Goal: Task Accomplishment & Management: Use online tool/utility

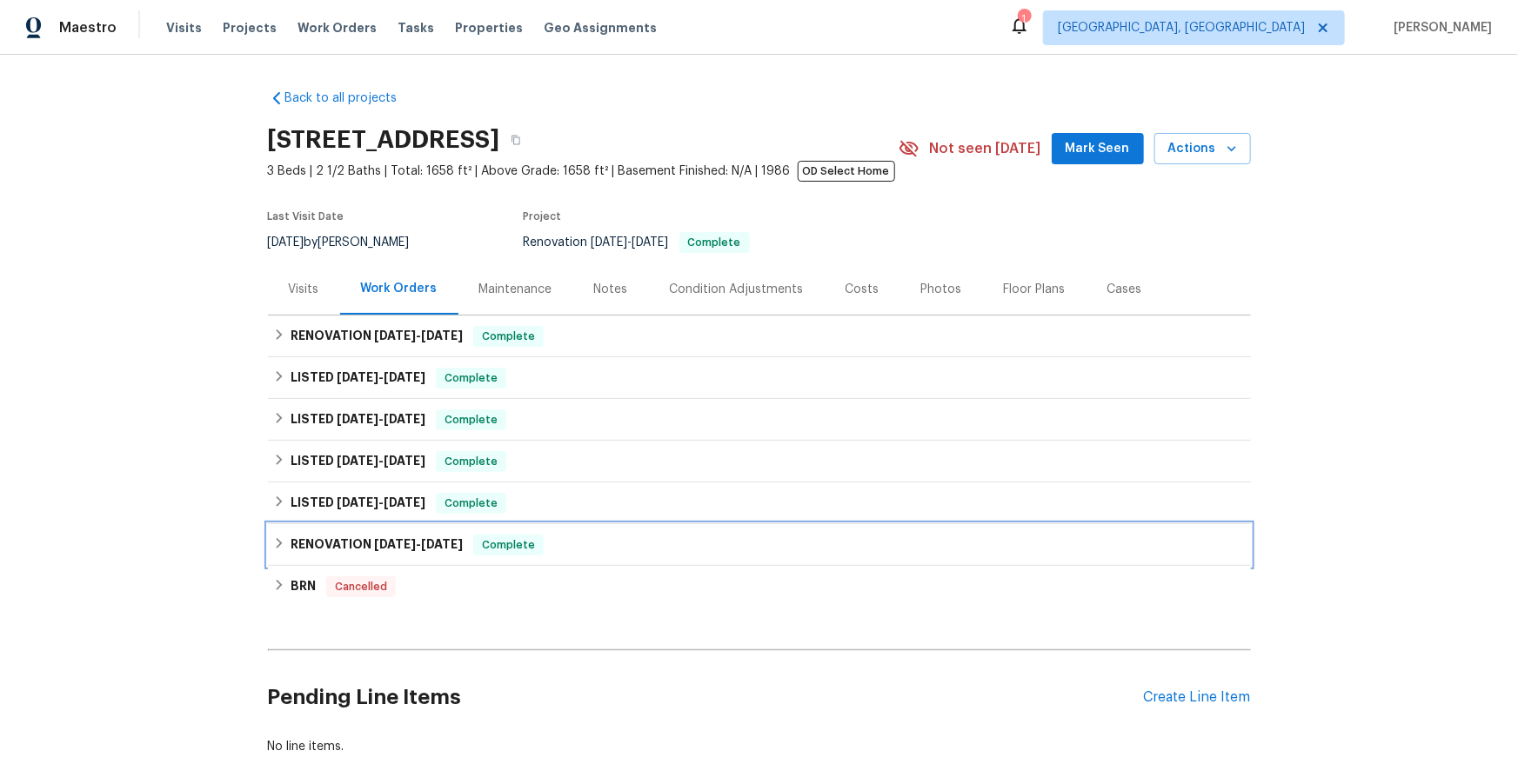
click at [391, 544] on span "[DATE]" at bounding box center [394, 544] width 42 height 12
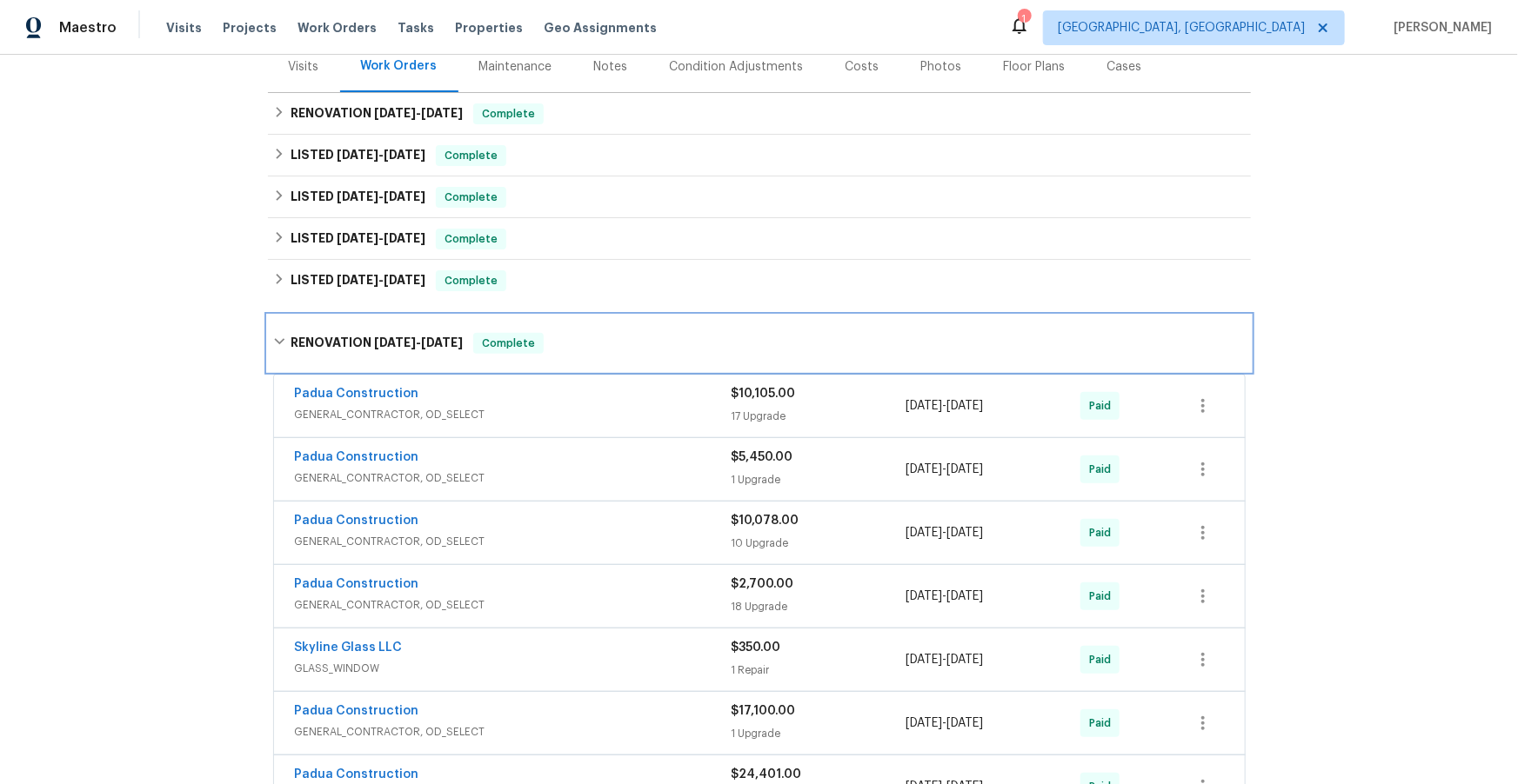
scroll to position [223, 0]
click at [620, 405] on span "GENERAL_CONTRACTOR, OD_SELECT" at bounding box center [512, 413] width 436 height 17
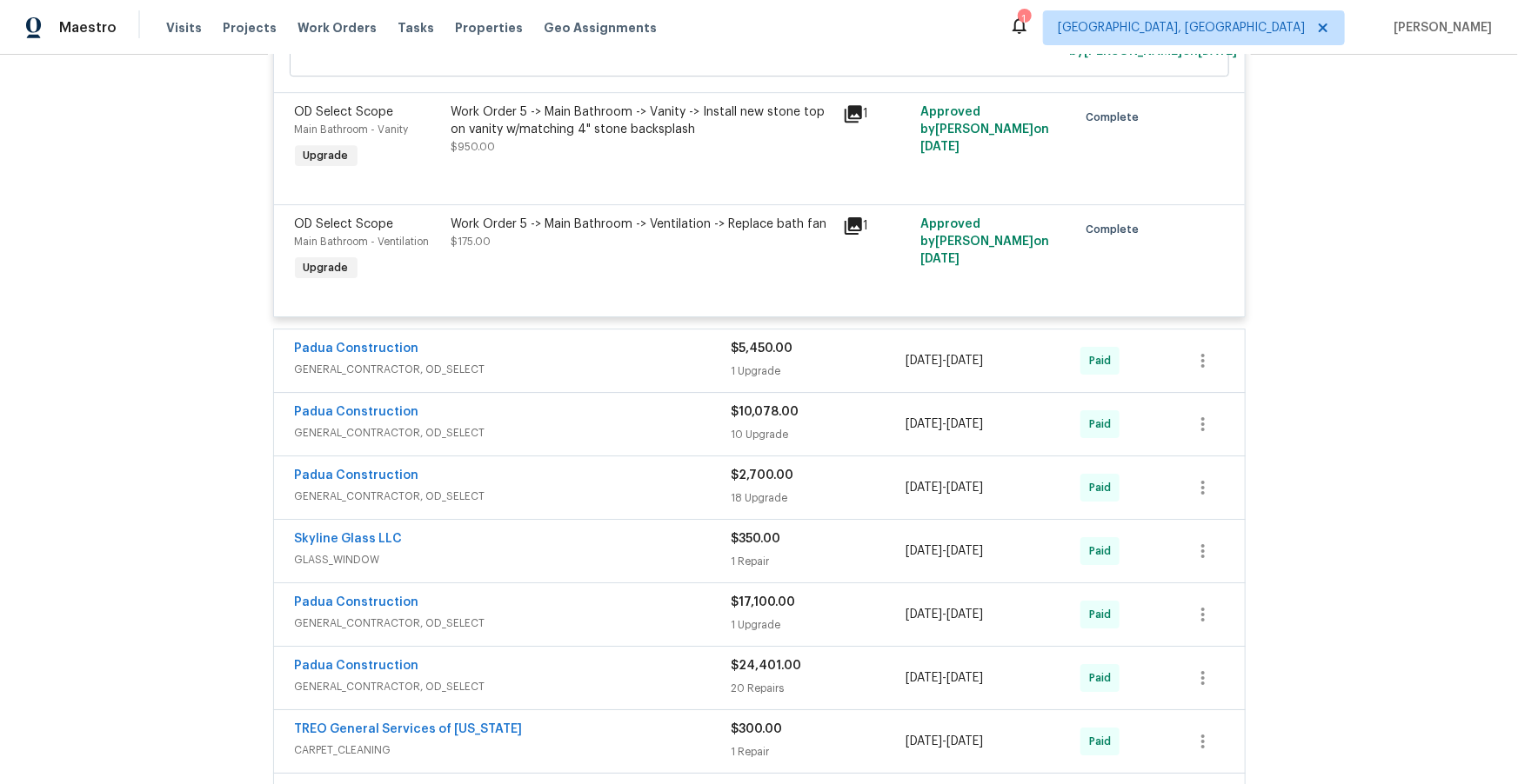
scroll to position [2818, 0]
click at [606, 377] on span "GENERAL_CONTRACTOR, OD_SELECT" at bounding box center [512, 367] width 436 height 17
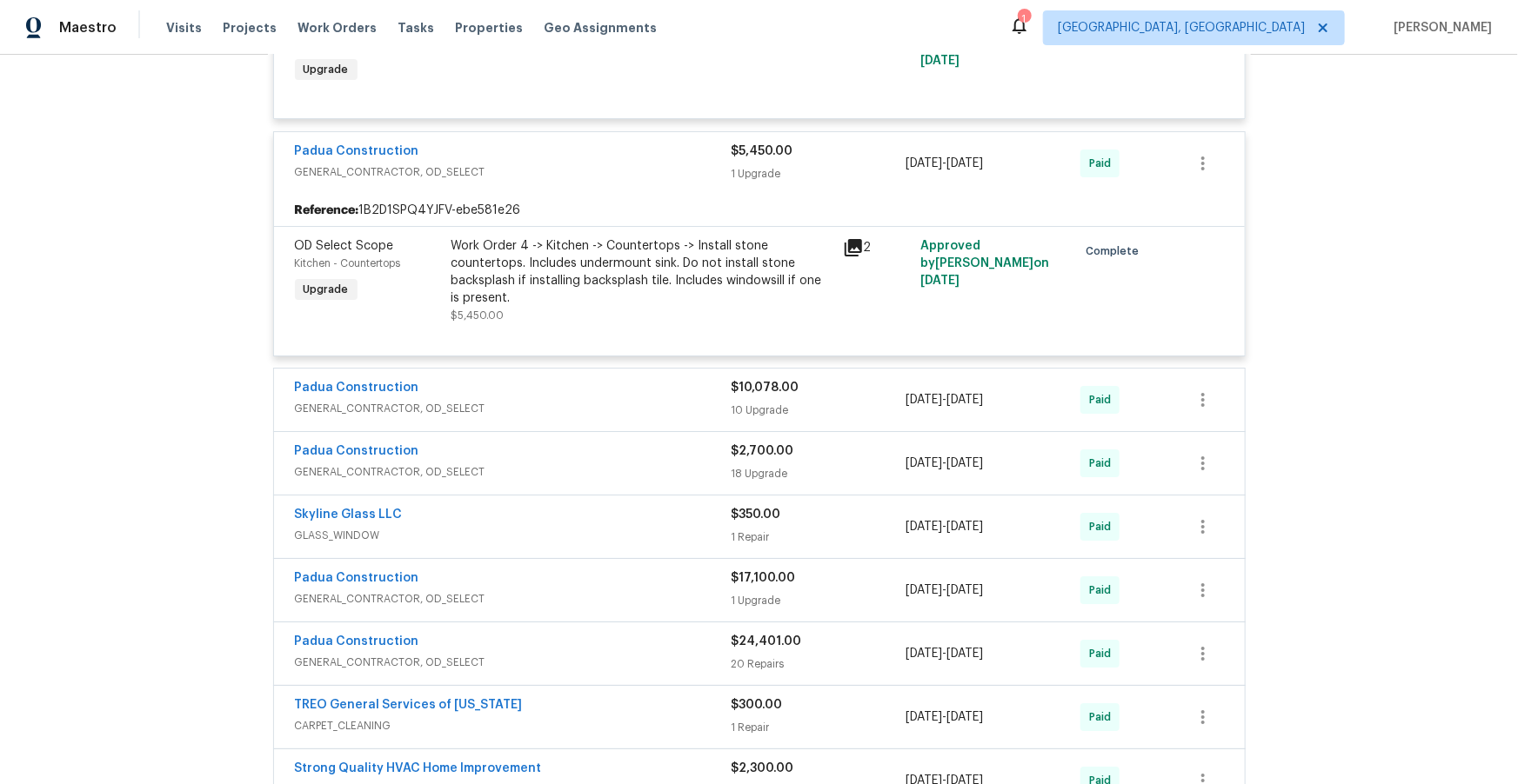
scroll to position [3034, 0]
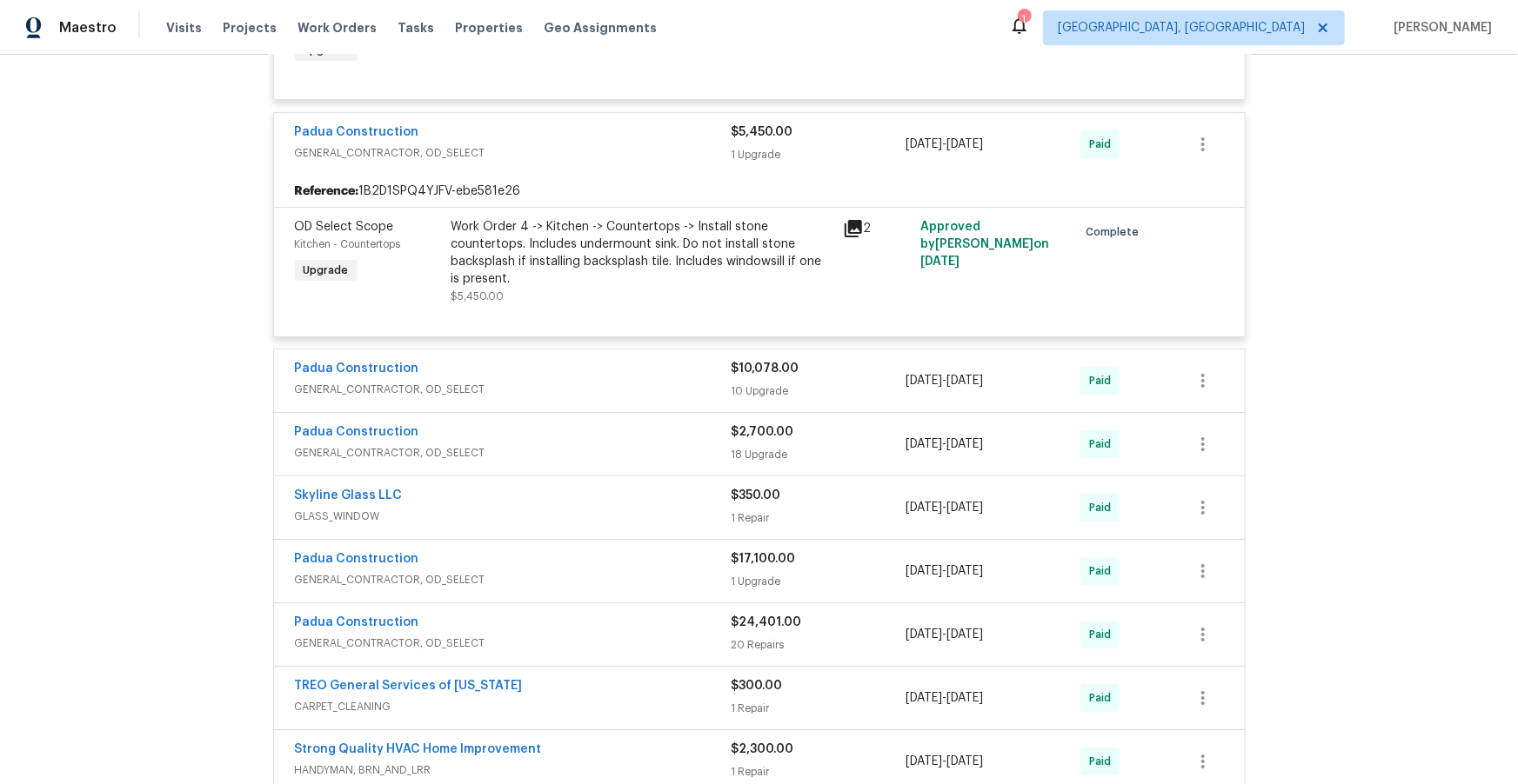
click at [601, 398] on span "GENERAL_CONTRACTOR, OD_SELECT" at bounding box center [512, 389] width 436 height 17
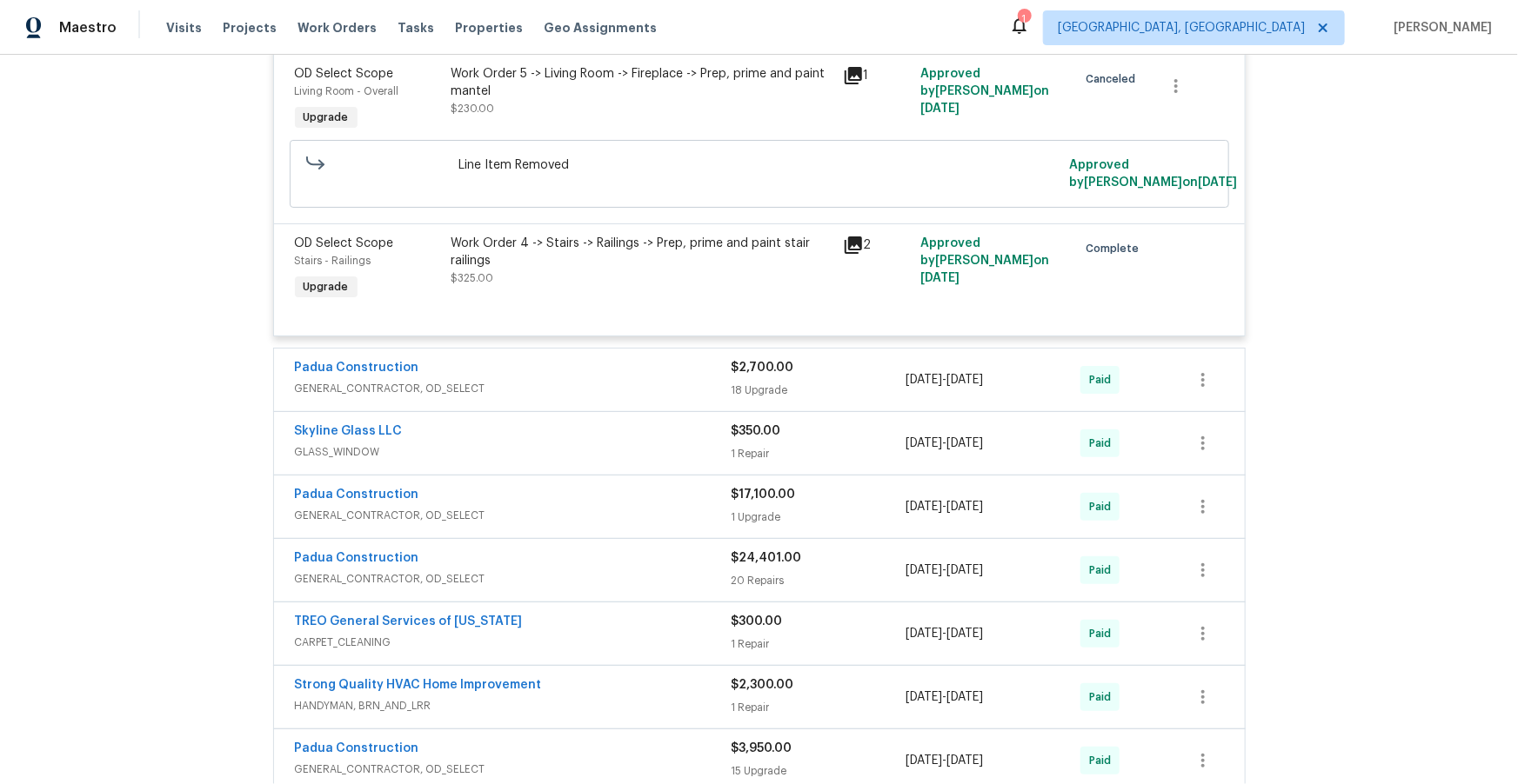
scroll to position [4607, 0]
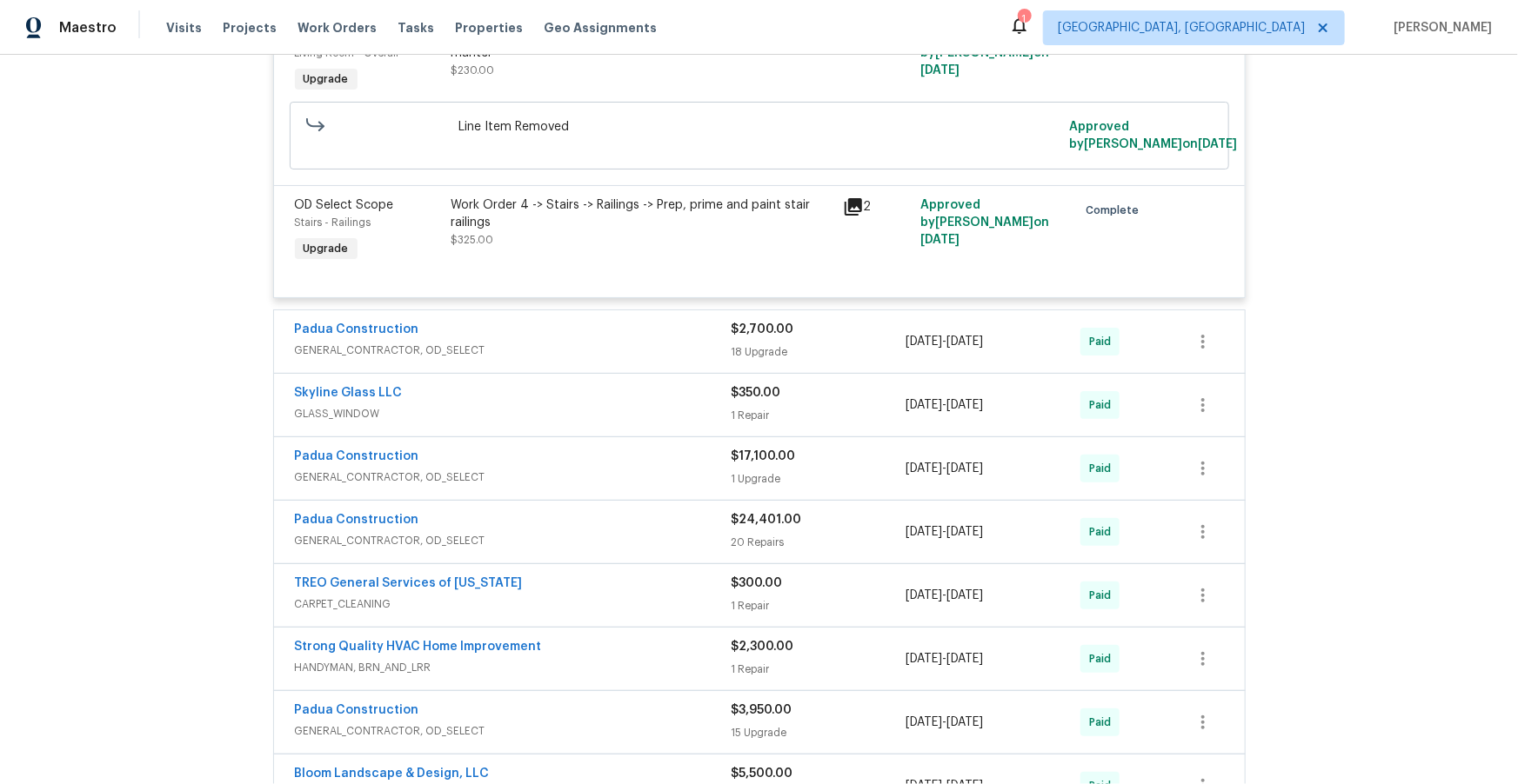
click at [605, 342] on div "Padua Construction" at bounding box center [512, 331] width 436 height 21
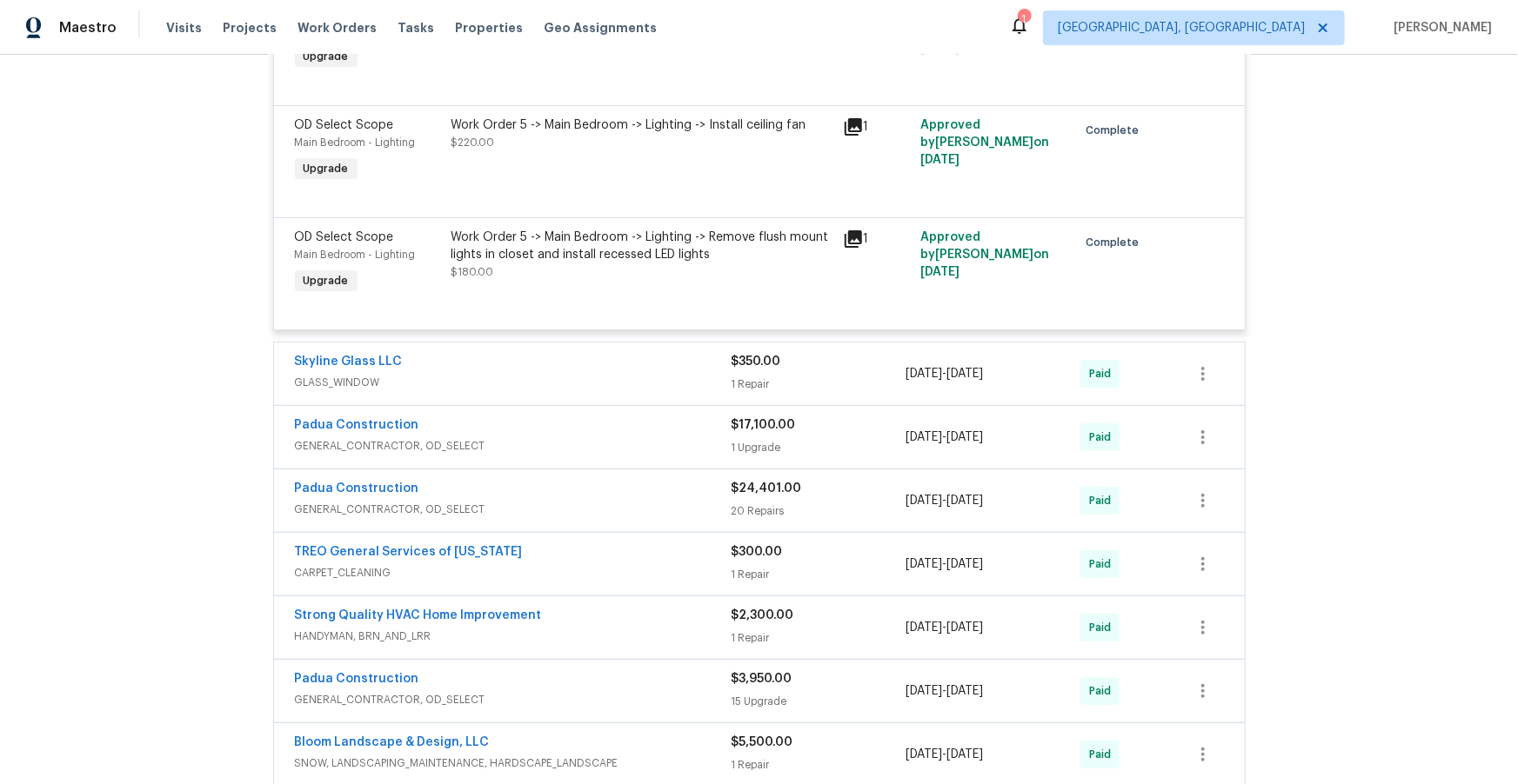
scroll to position [6702, 0]
click at [604, 454] on span "GENERAL_CONTRACTOR, OD_SELECT" at bounding box center [512, 444] width 436 height 17
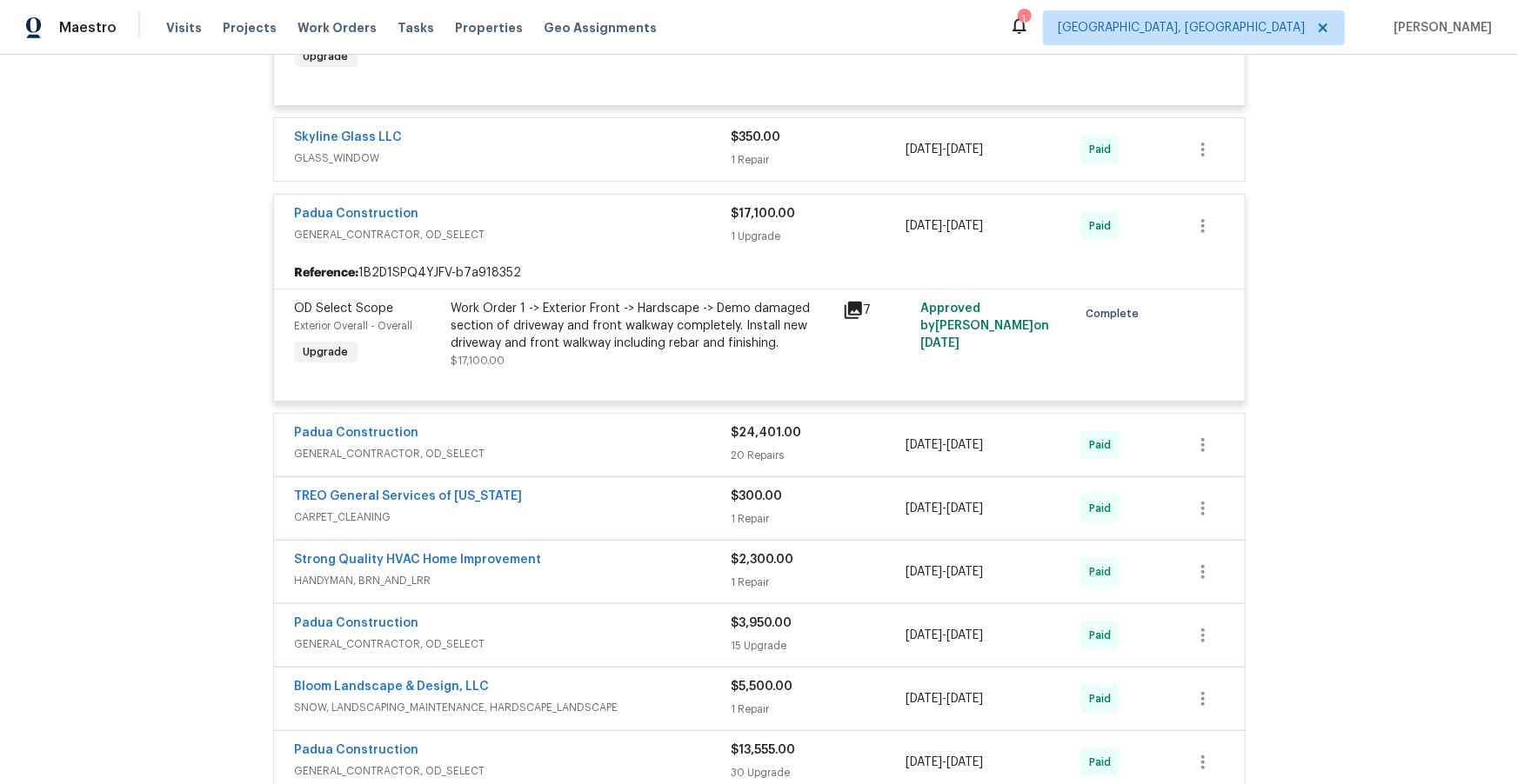
scroll to position [6928, 0]
click at [607, 461] on span "GENERAL_CONTRACTOR, OD_SELECT" at bounding box center [512, 451] width 436 height 17
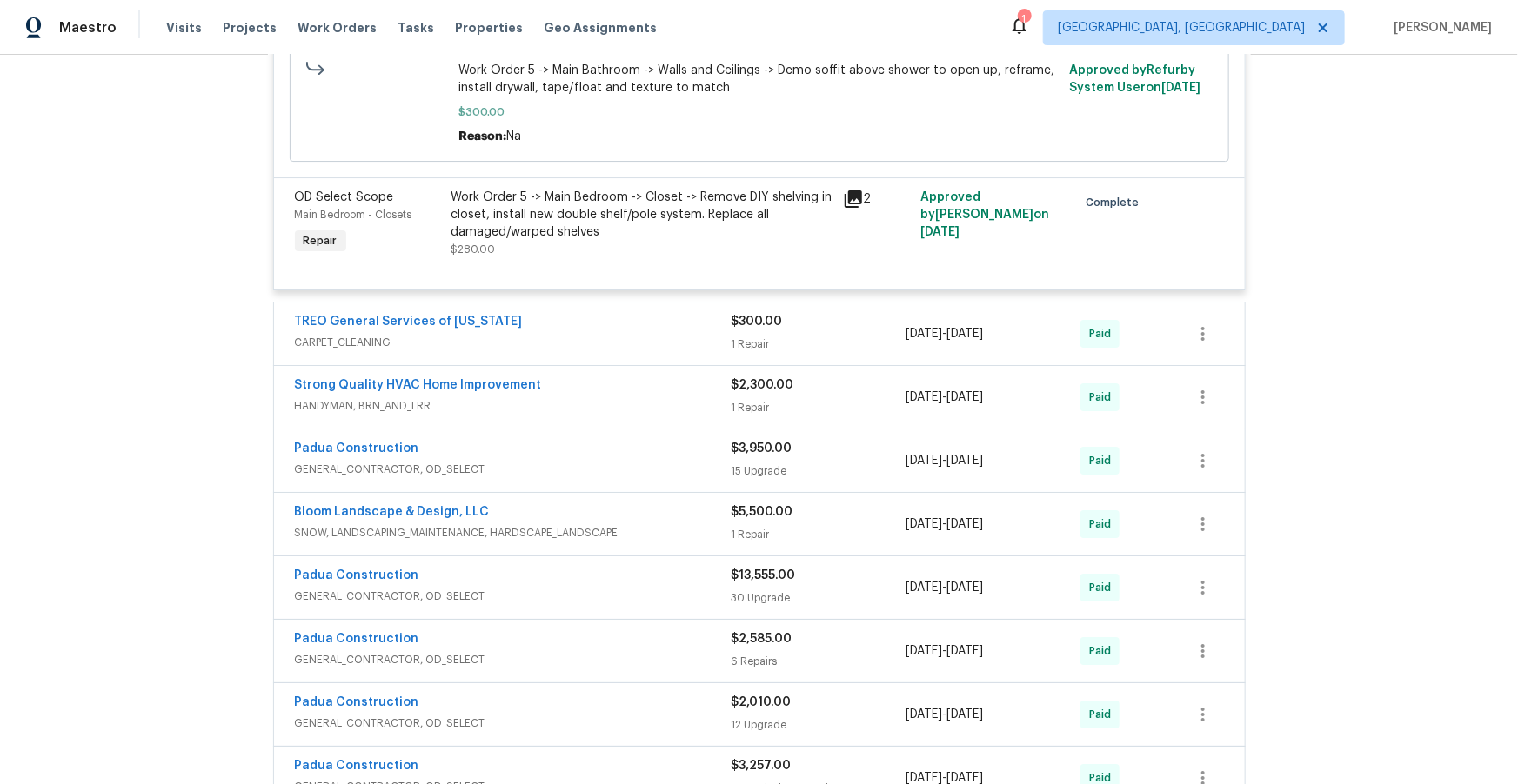
scroll to position [9796, 0]
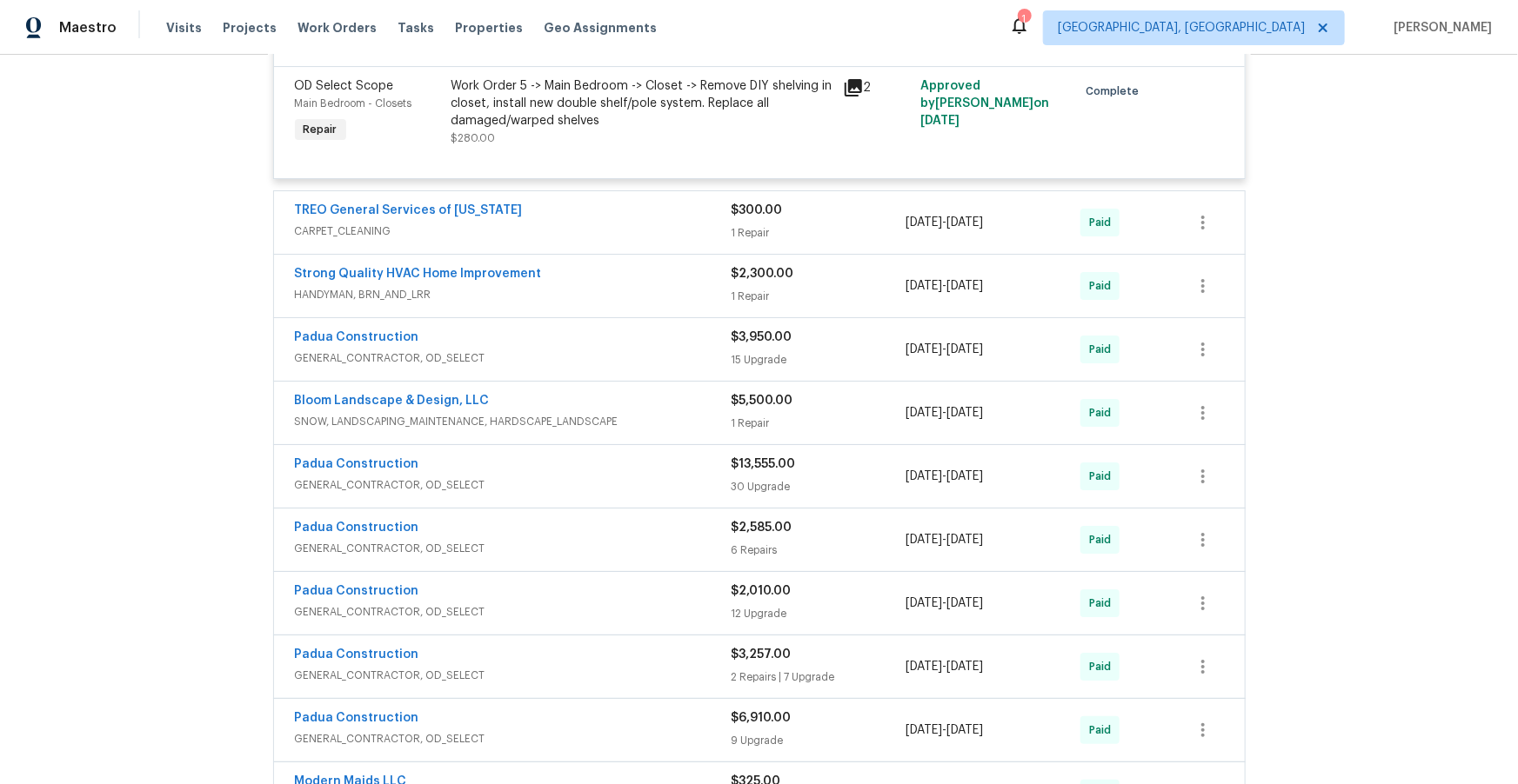
click at [606, 303] on span "HANDYMAN, BRN_AND_LRR" at bounding box center [512, 294] width 436 height 17
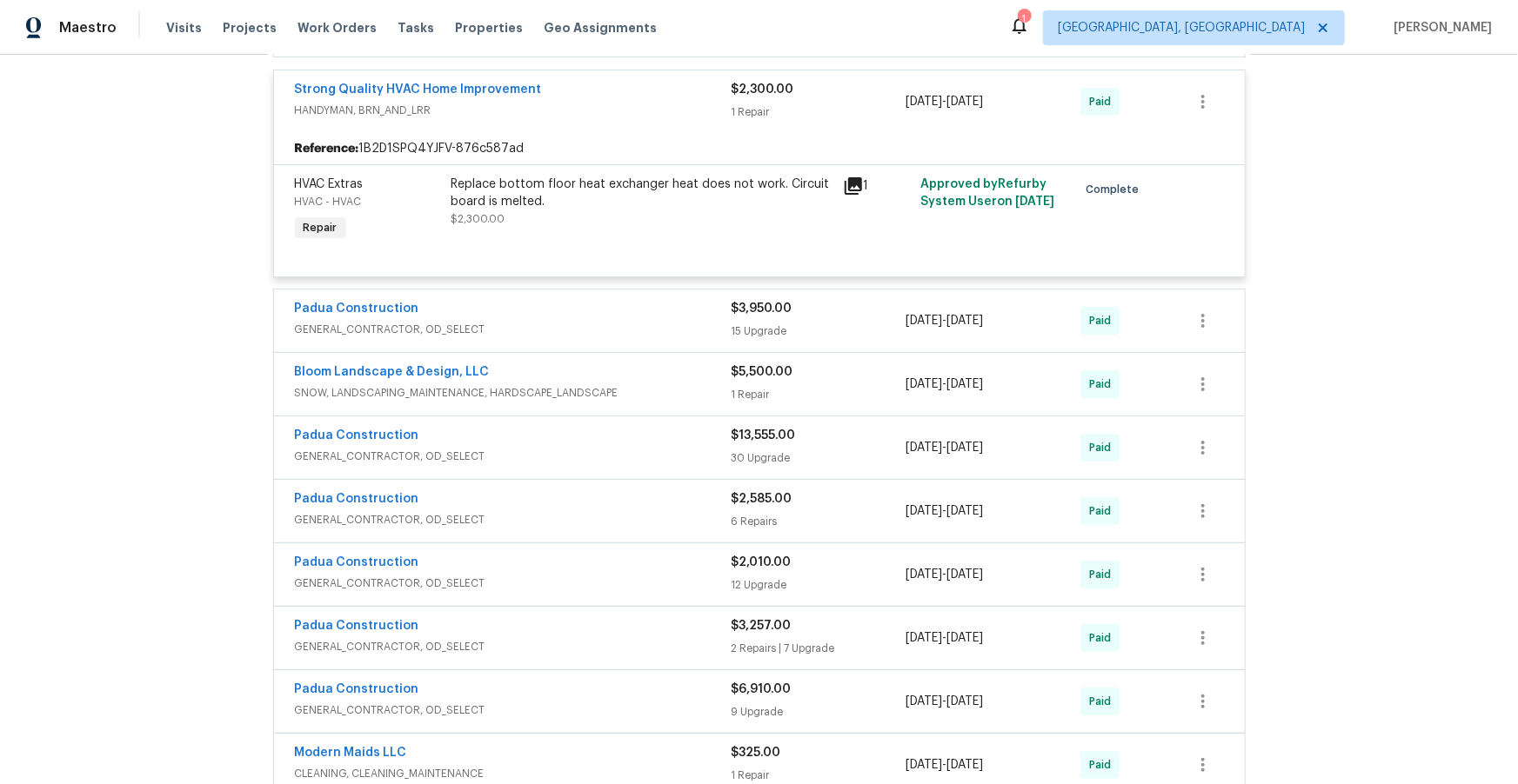
scroll to position [9999, 0]
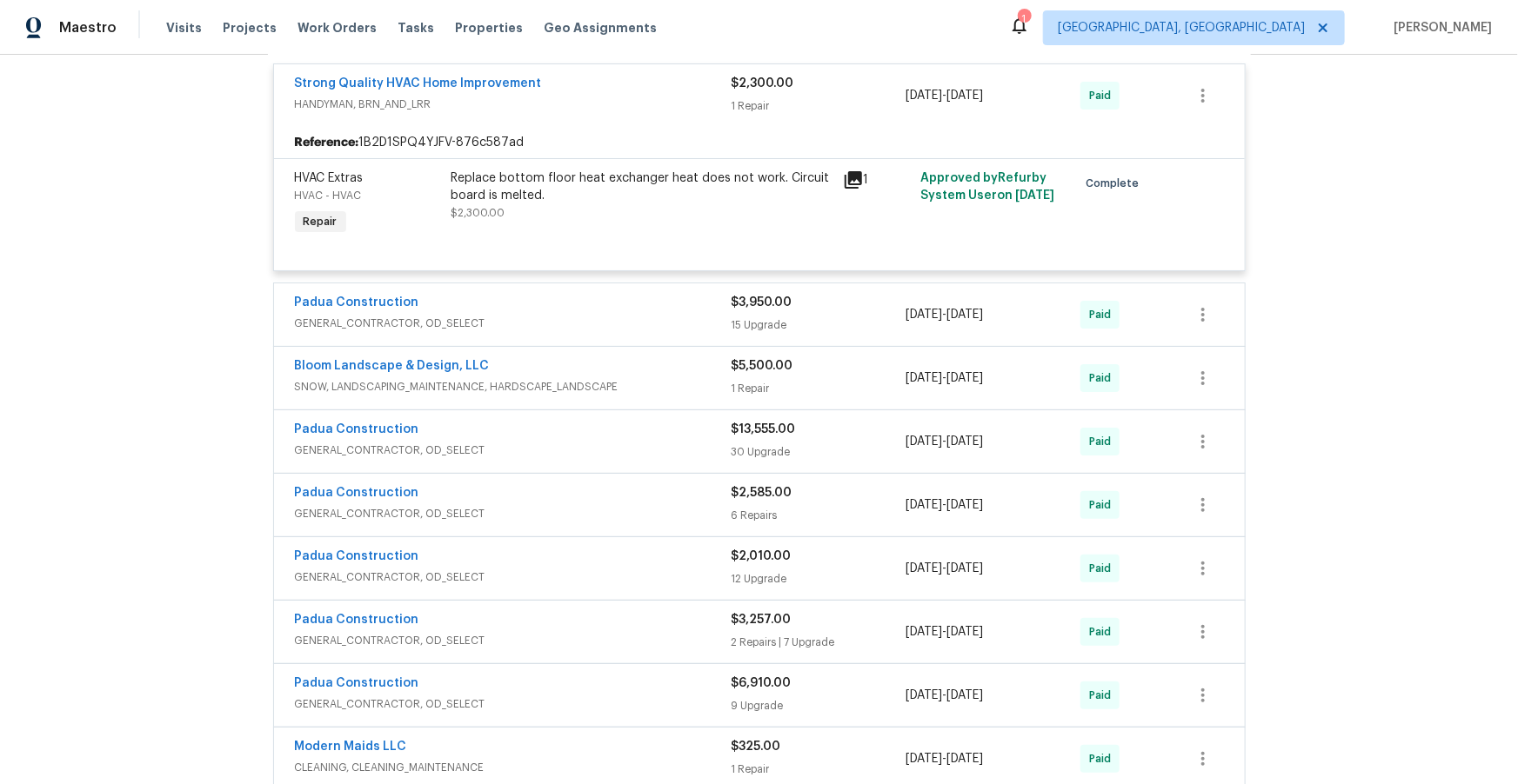
click at [602, 332] on span "GENERAL_CONTRACTOR, OD_SELECT" at bounding box center [512, 323] width 436 height 17
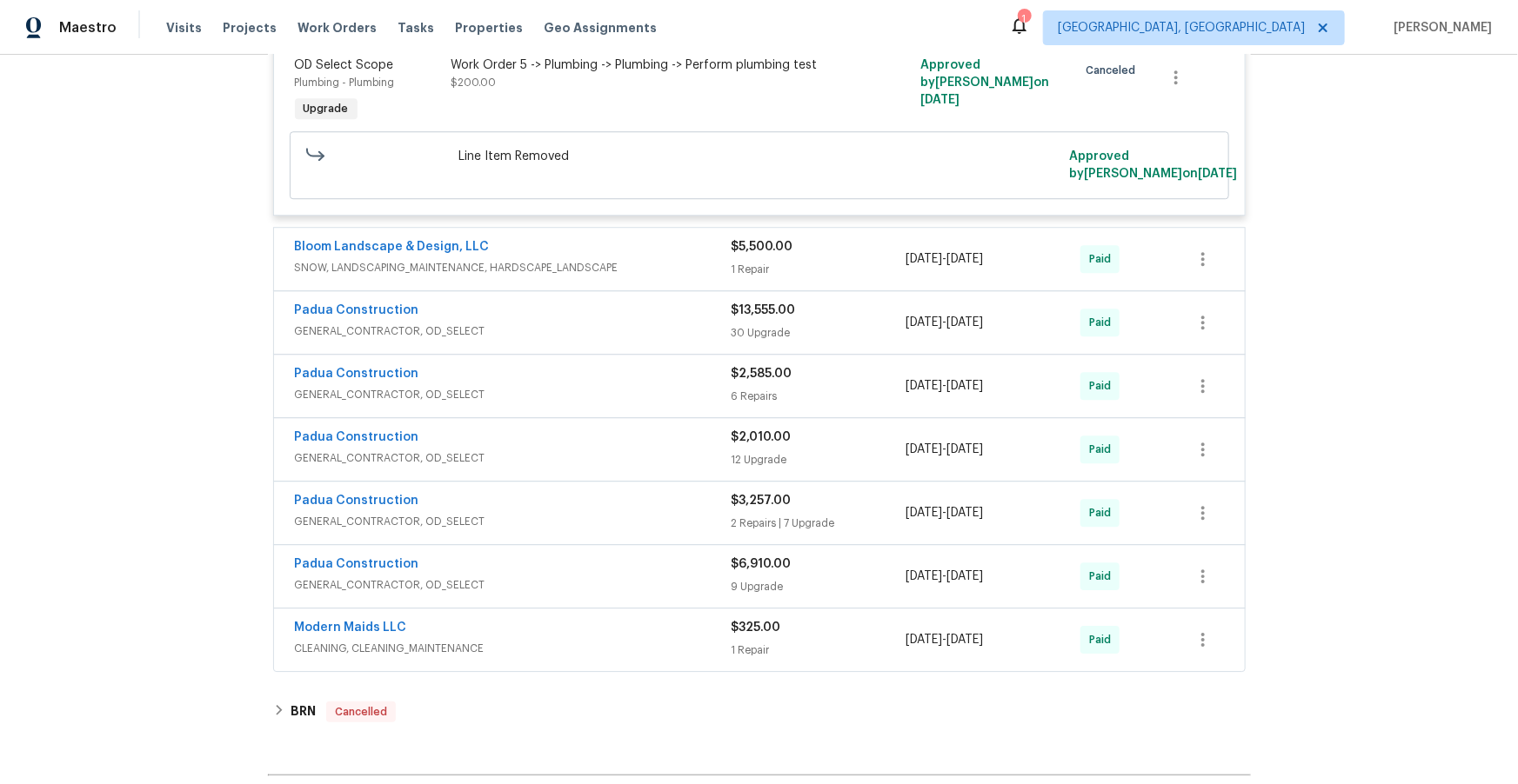
scroll to position [12554, 0]
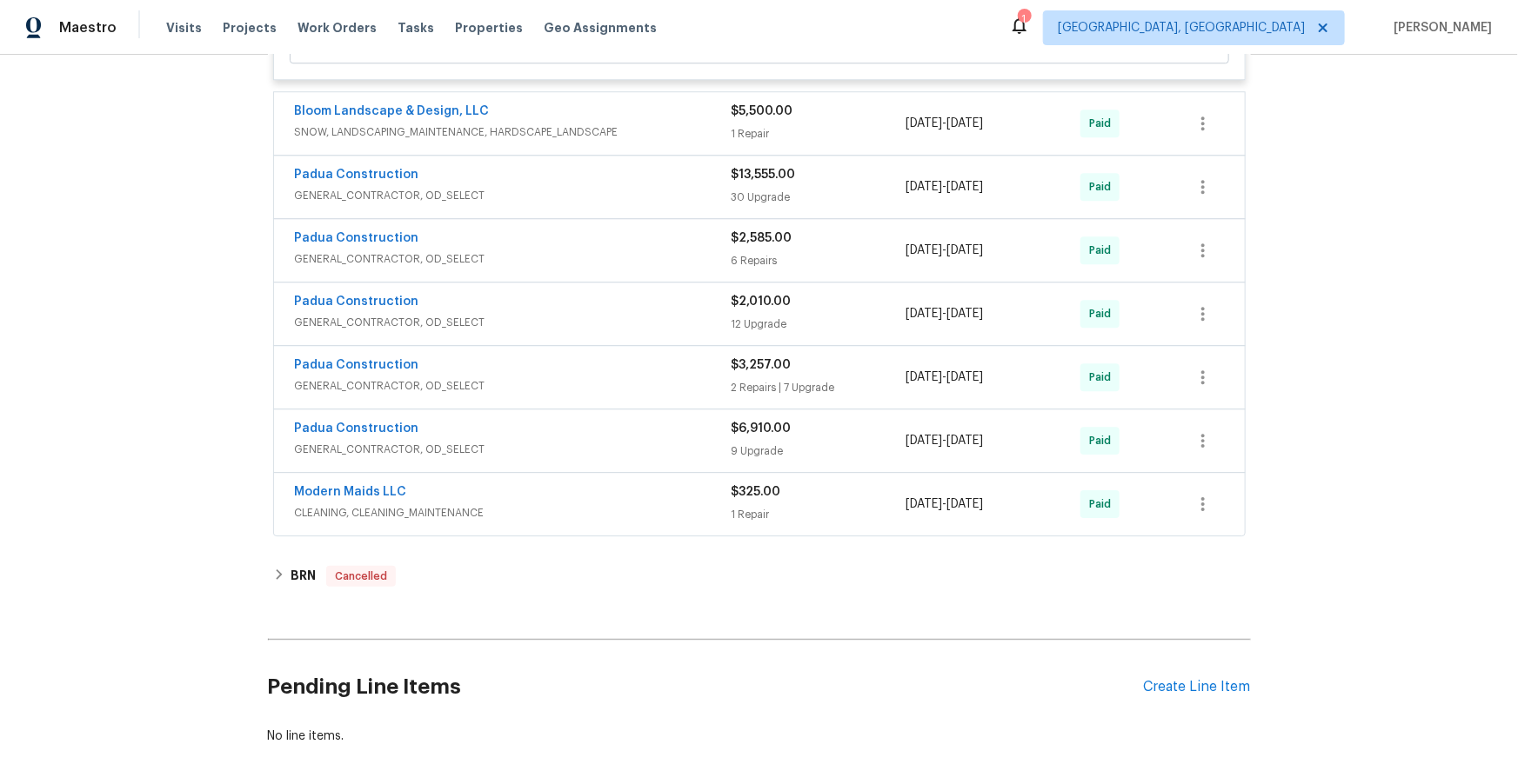
click at [638, 141] on span "SNOW, LANDSCAPING_MAINTENANCE, HARDSCAPE_LANDSCAPE" at bounding box center [512, 131] width 436 height 17
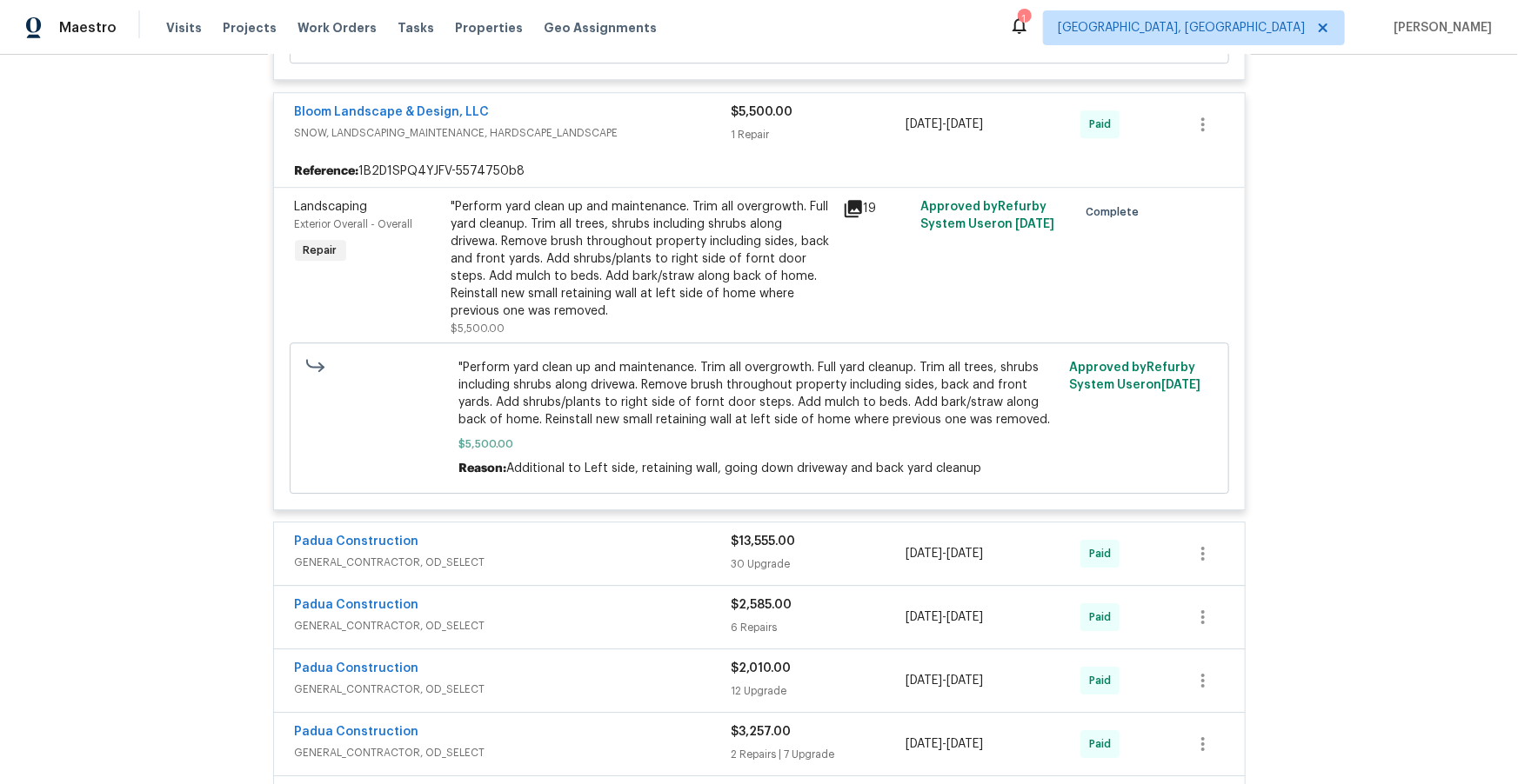
click at [631, 281] on div ""Perform yard clean up and maintenance. Trim all overgrowth. Full yard cleanup.…" at bounding box center [642, 259] width 381 height 121
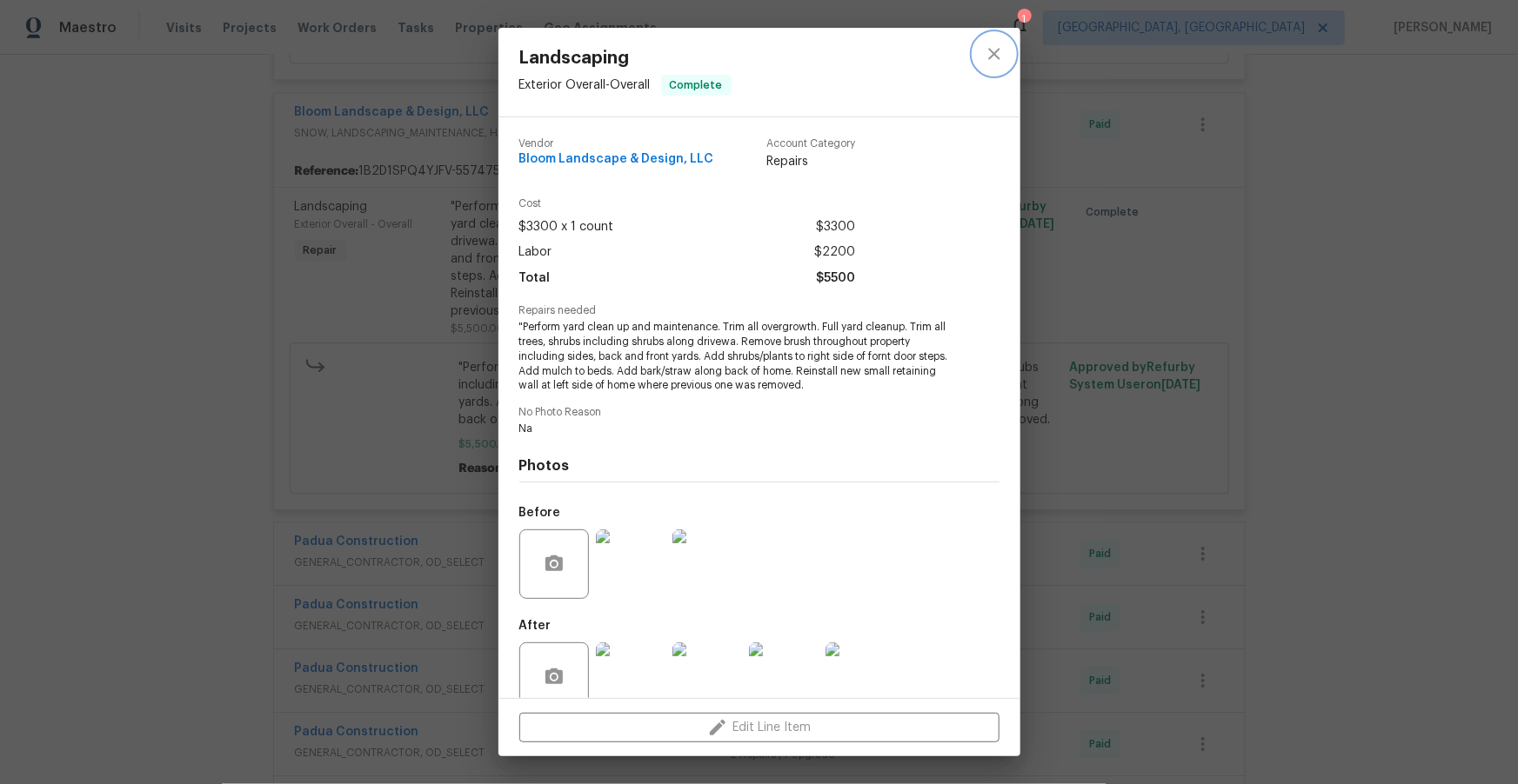
click at [996, 53] on icon "close" at bounding box center [993, 54] width 21 height 21
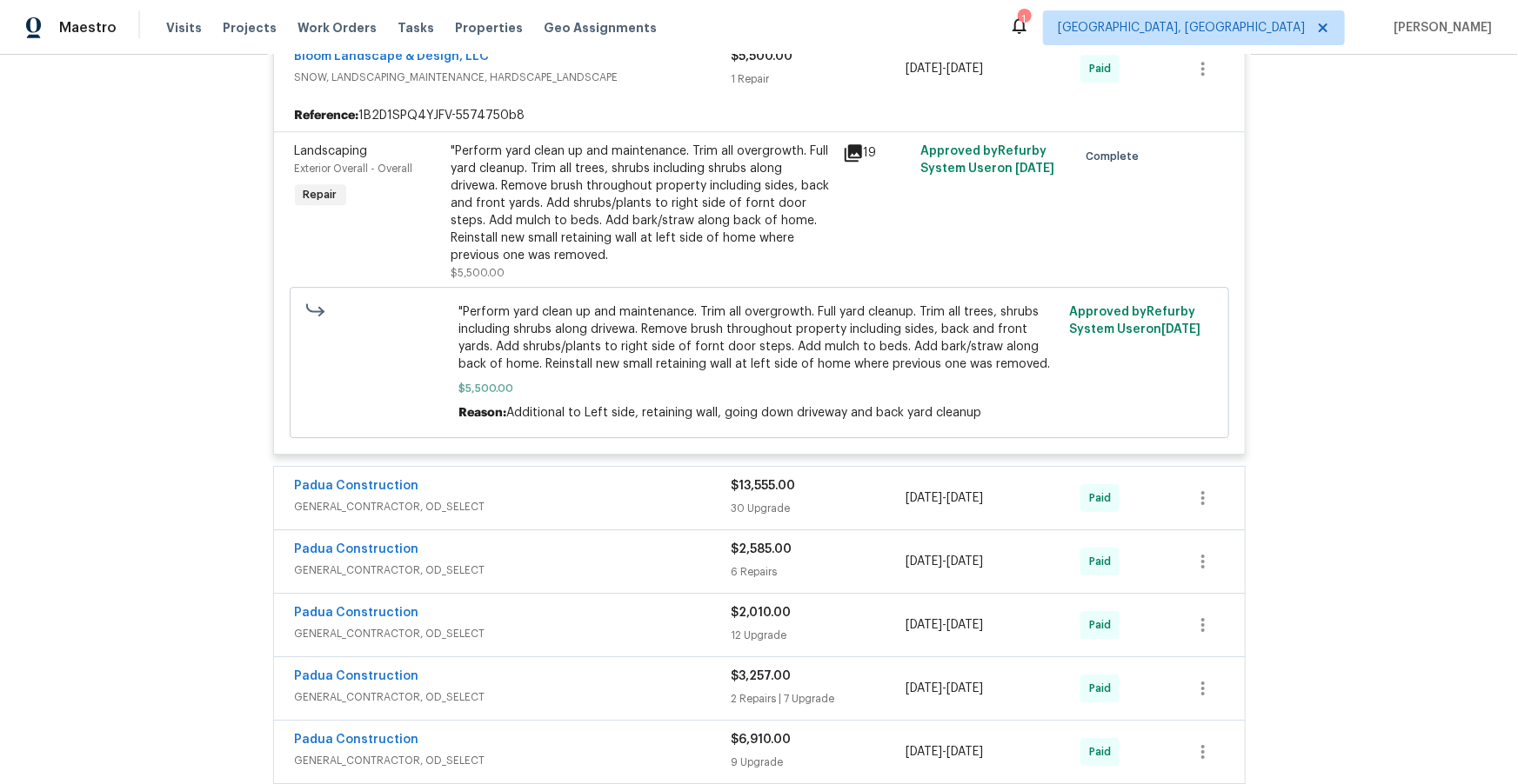
scroll to position [12865, 0]
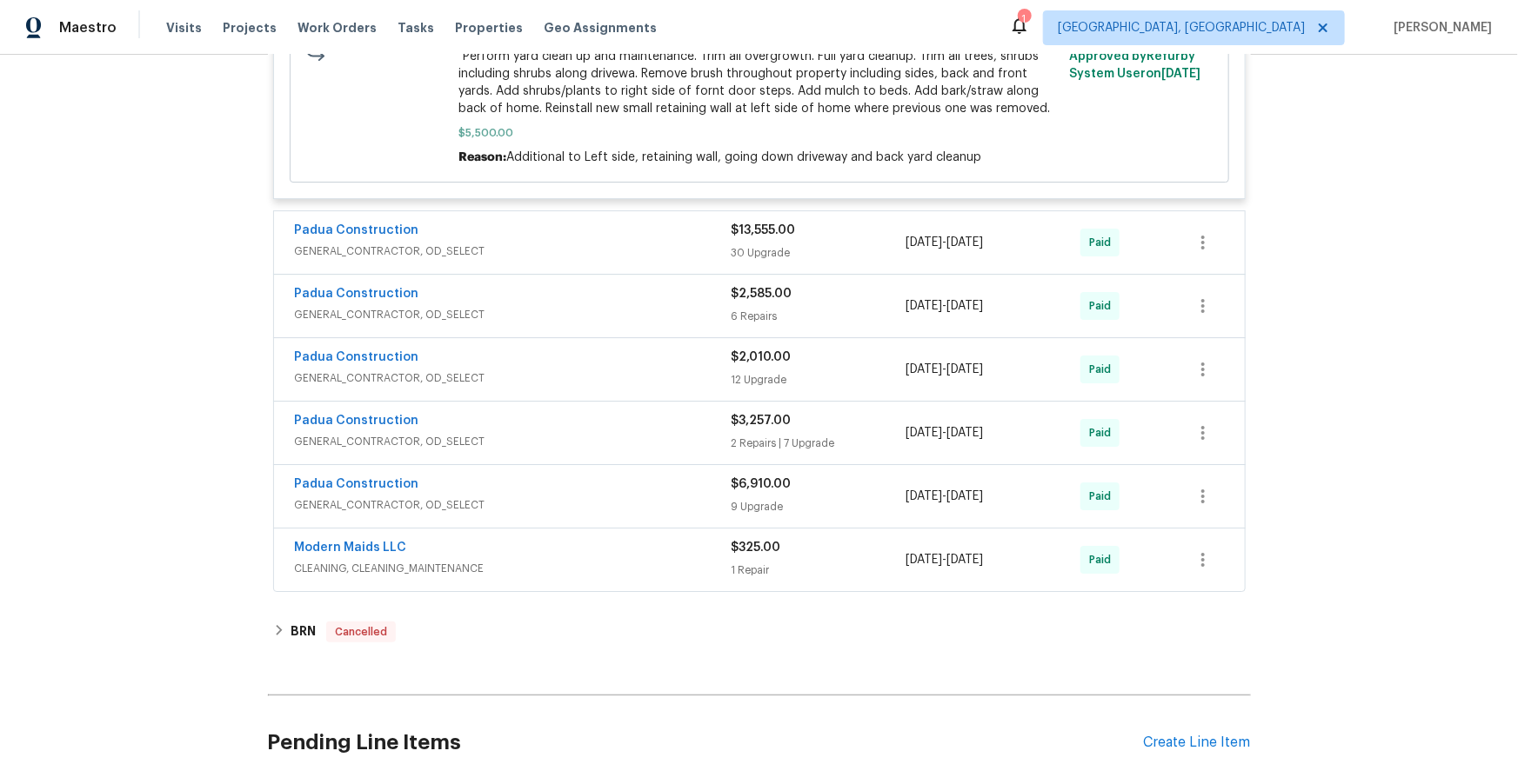
click at [635, 260] on span "GENERAL_CONTRACTOR, OD_SELECT" at bounding box center [512, 251] width 436 height 17
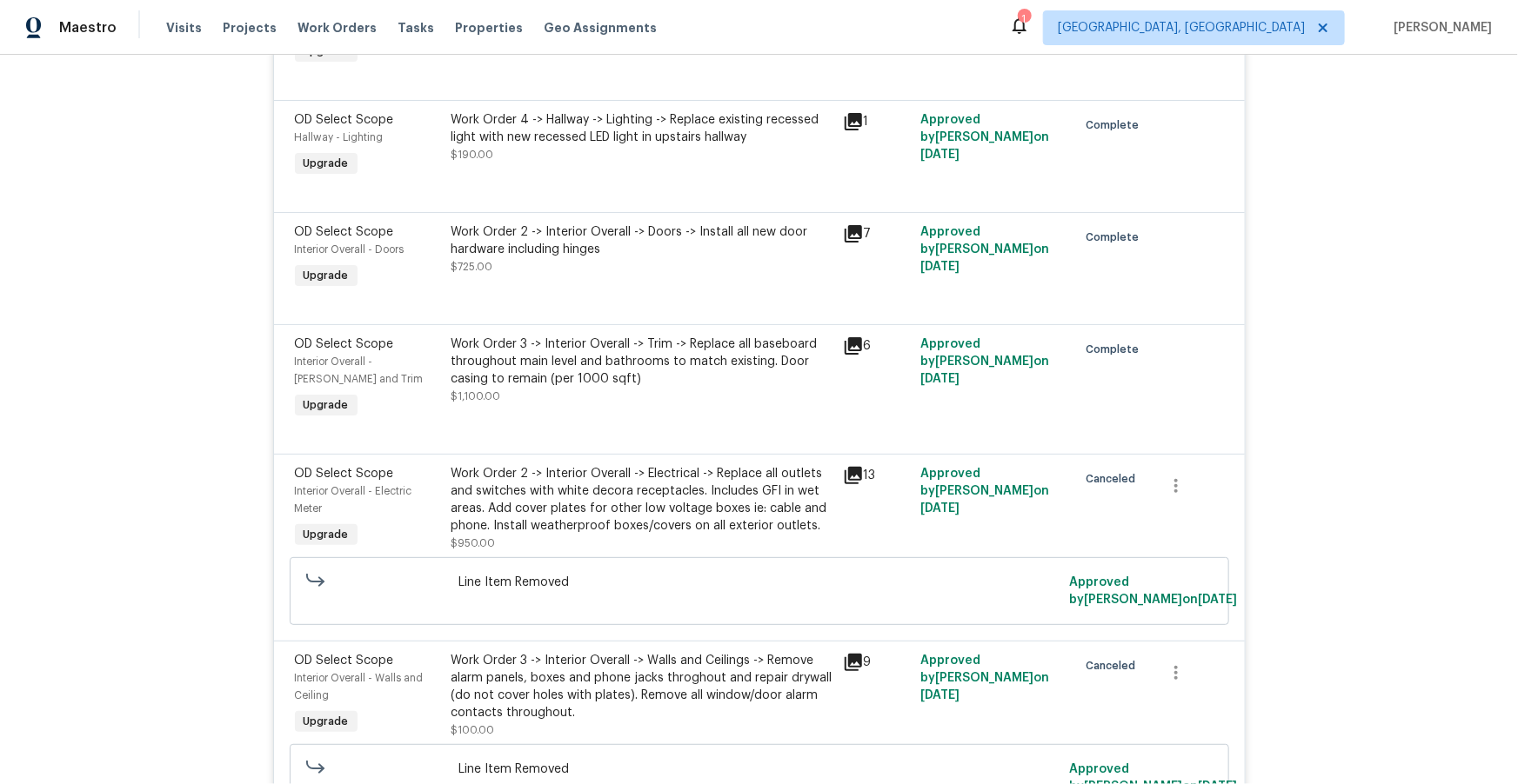
scroll to position [14322, 0]
